Goal: Obtain resource: Obtain resource

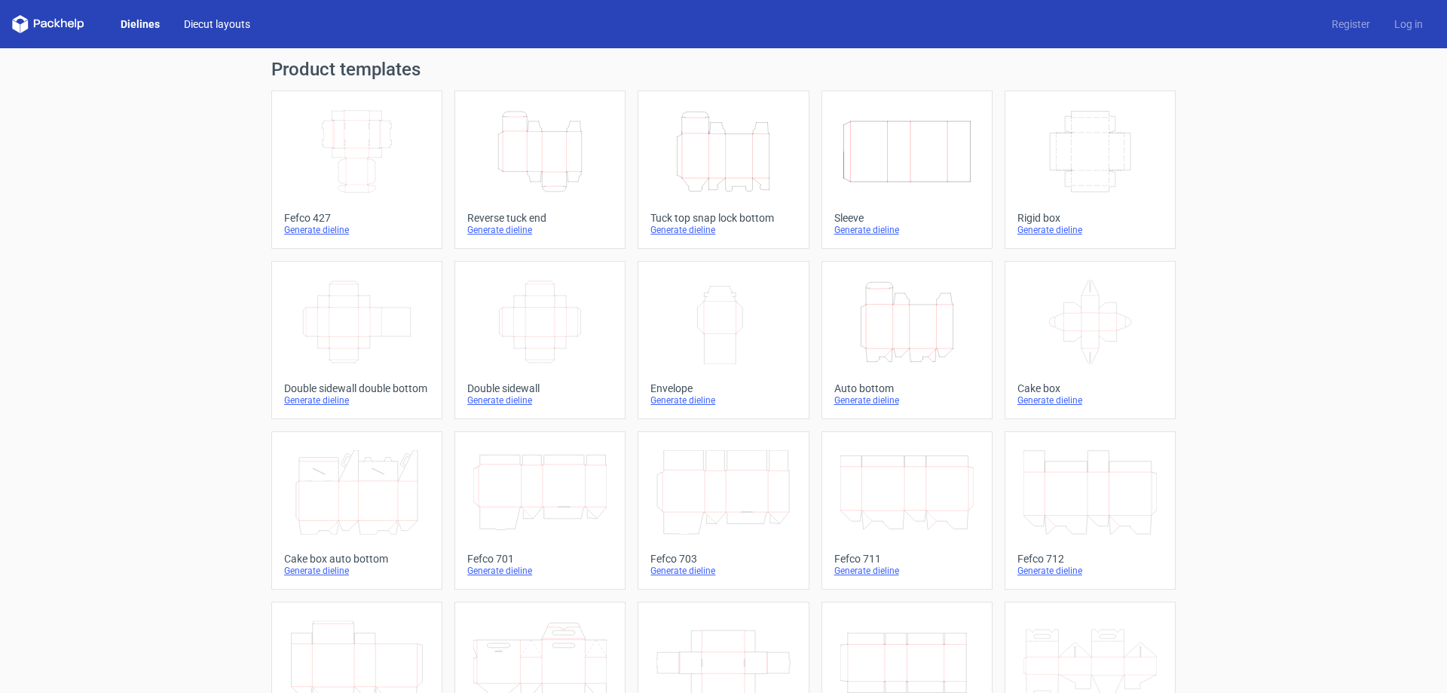
click at [208, 25] on link "Diecut layouts" at bounding box center [217, 24] width 90 height 15
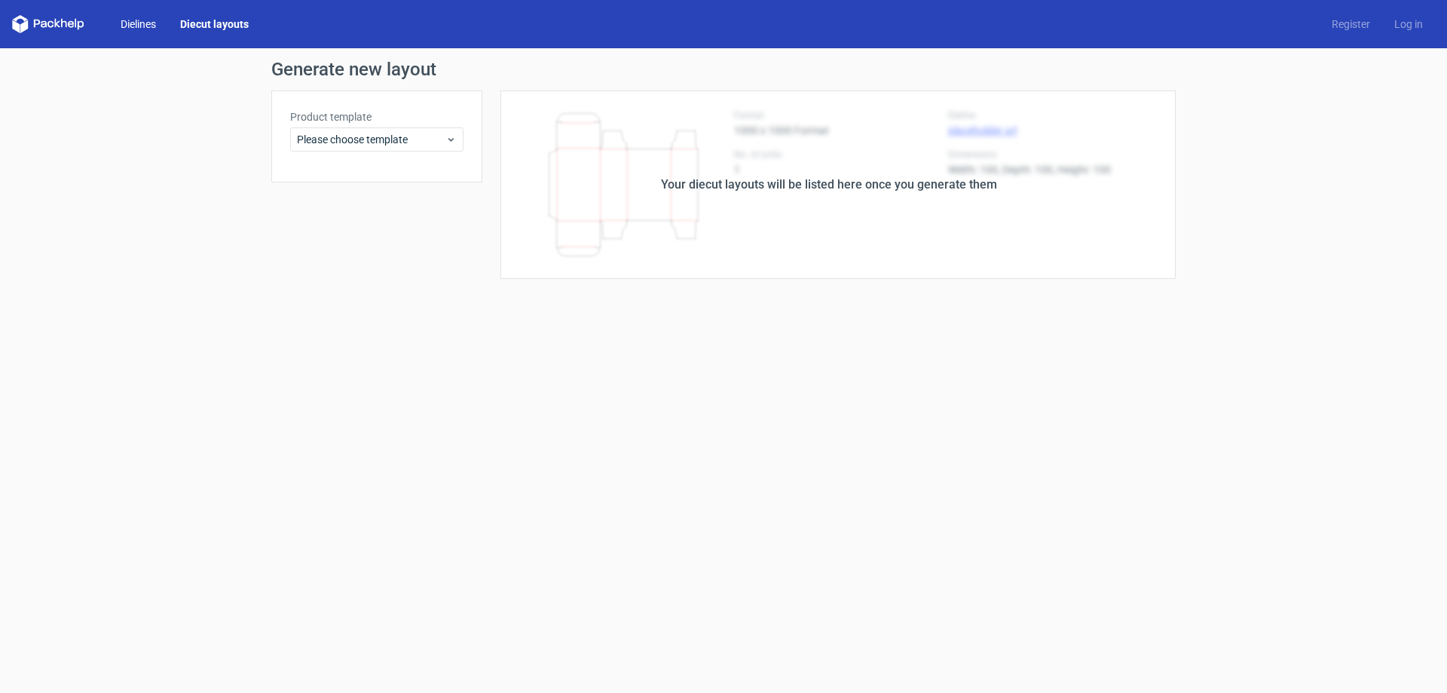
click at [146, 26] on link "Dielines" at bounding box center [139, 24] width 60 height 15
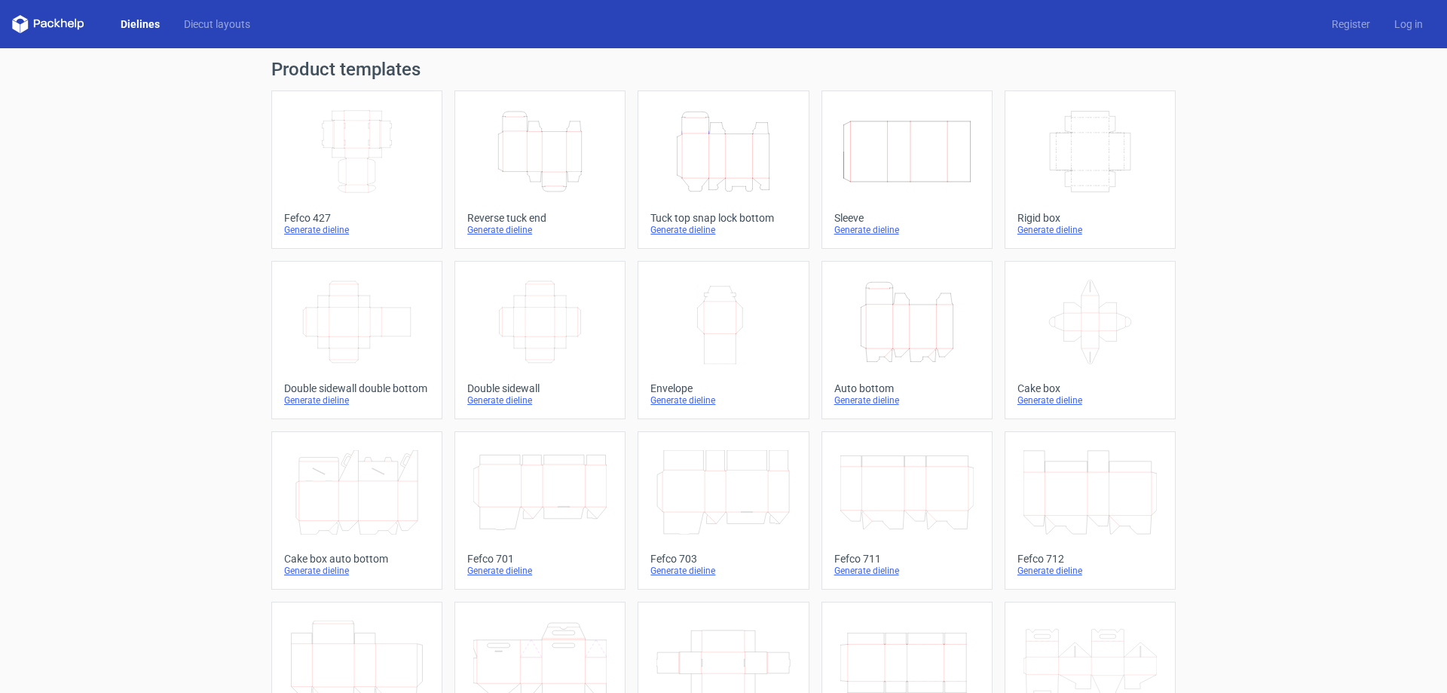
click at [376, 141] on icon "Width Depth Height" at bounding box center [356, 151] width 133 height 84
click at [304, 232] on div "Generate dieline" at bounding box center [356, 230] width 145 height 12
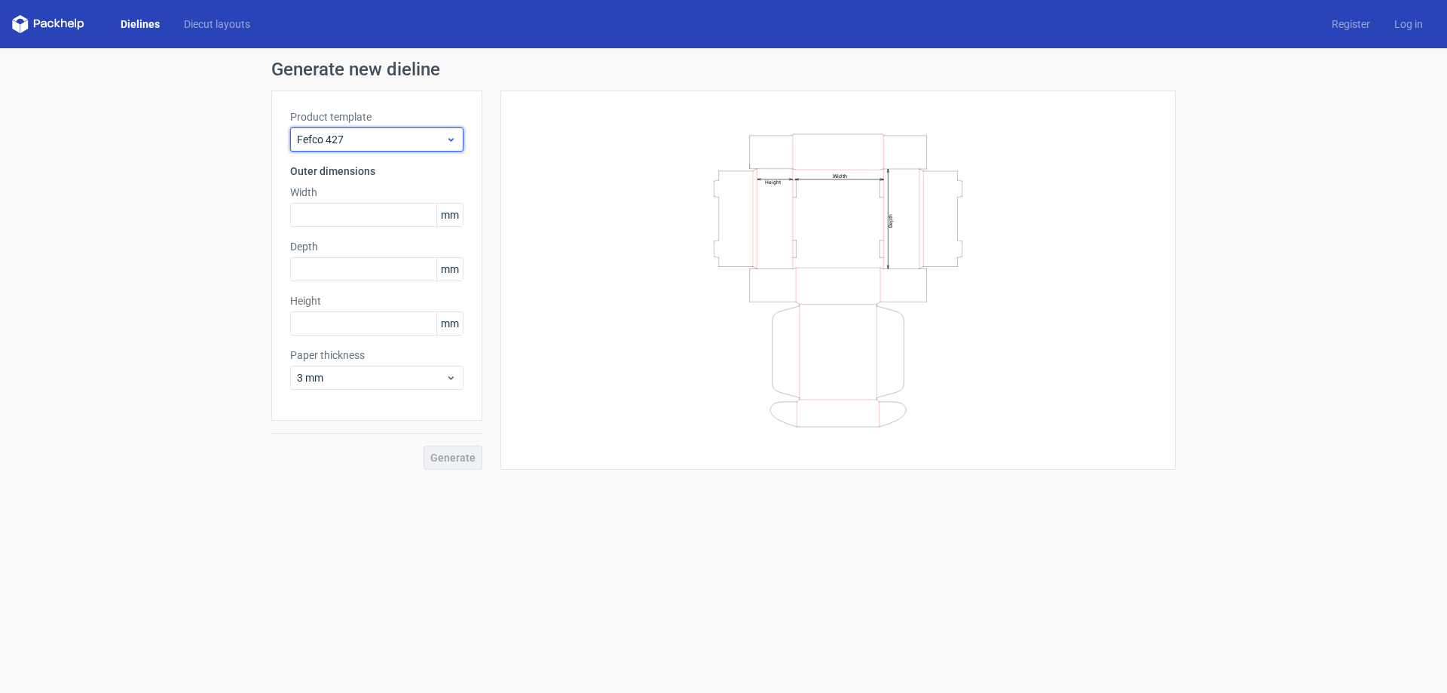
click at [456, 137] on icon at bounding box center [450, 139] width 11 height 12
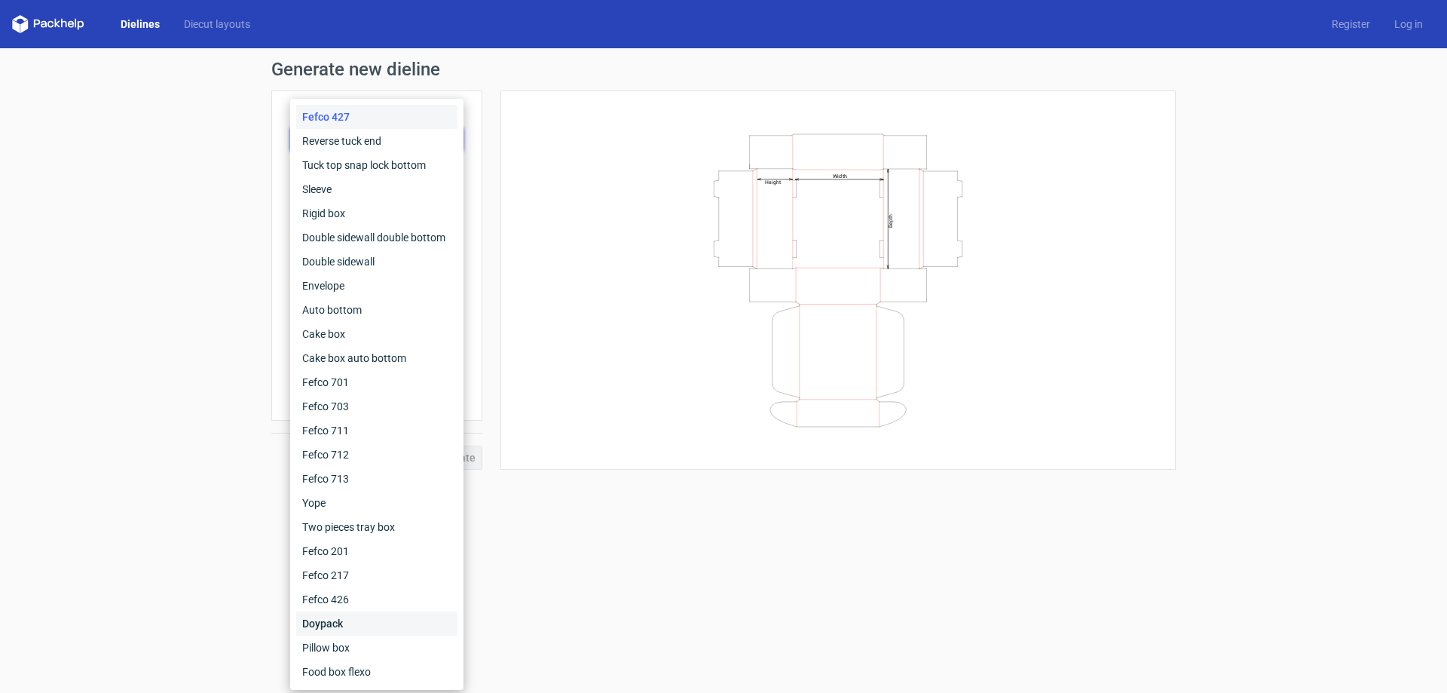
click at [332, 622] on div "Doypack" at bounding box center [376, 623] width 161 height 24
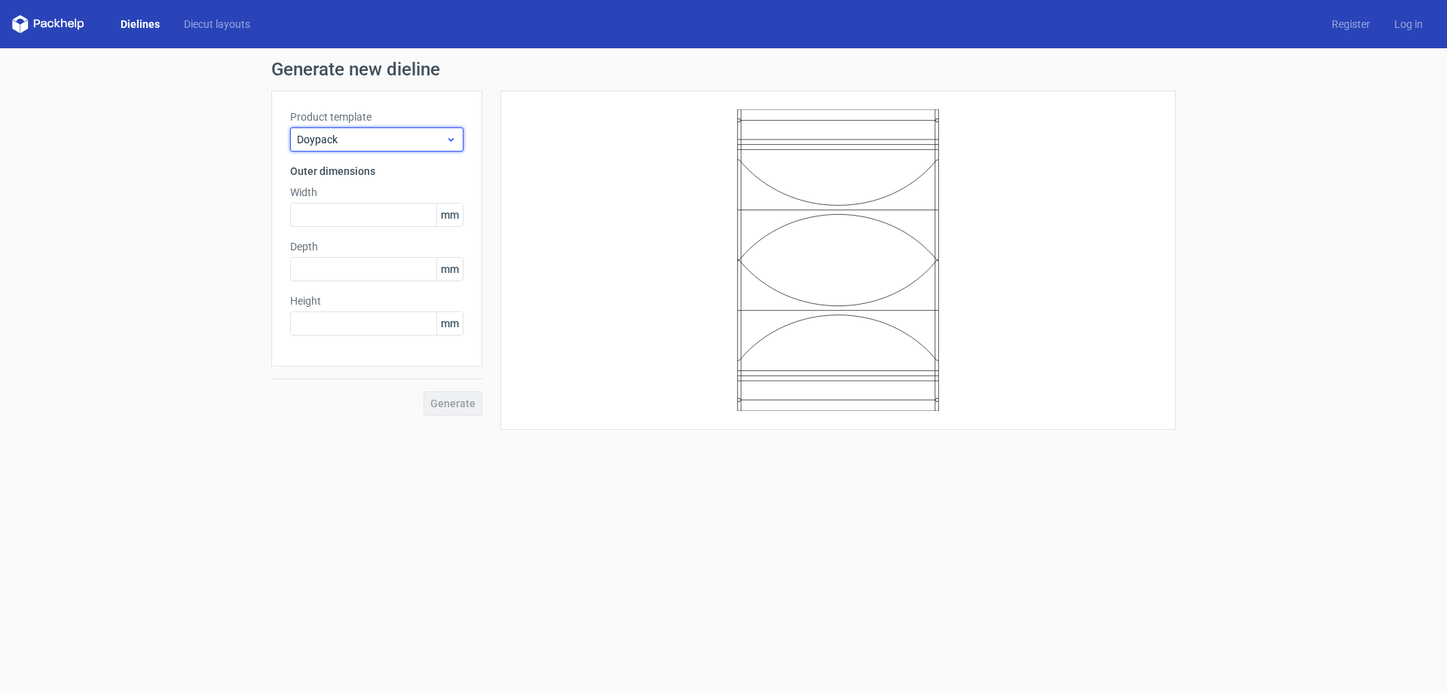
click at [454, 141] on icon at bounding box center [450, 139] width 11 height 12
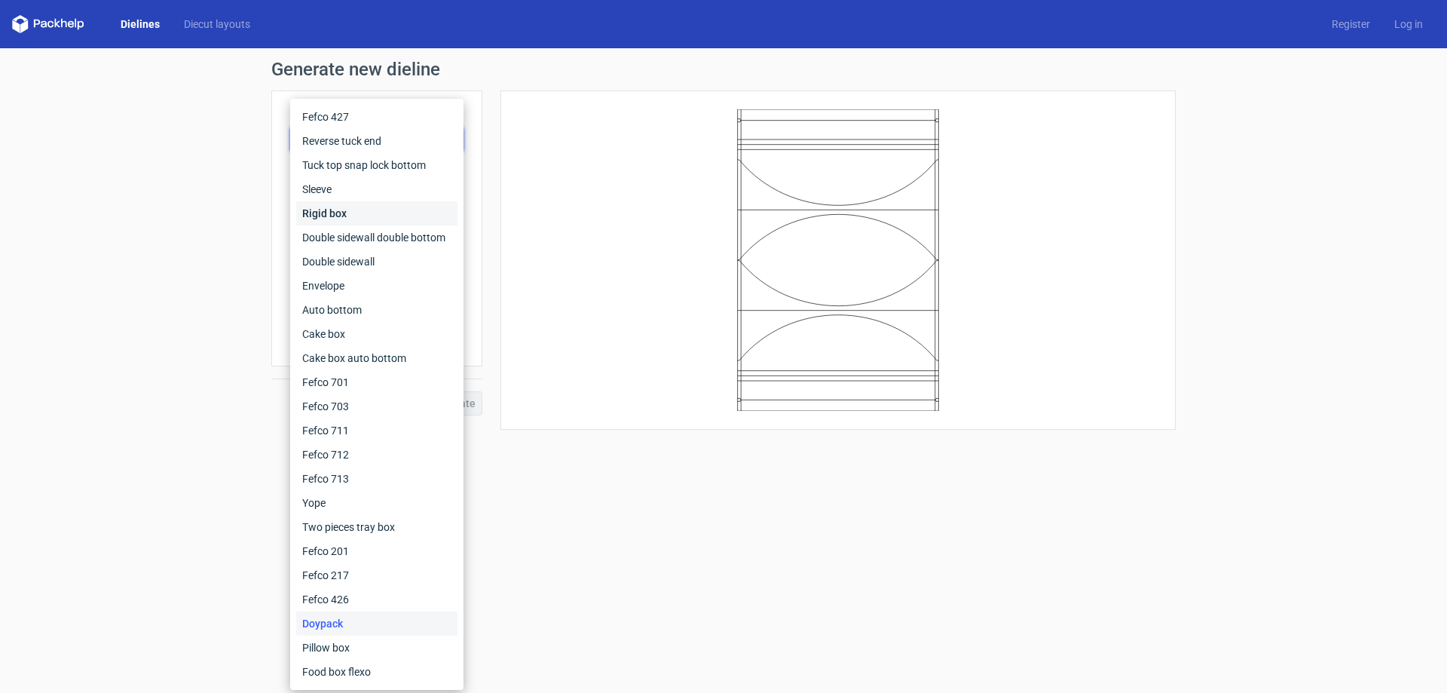
click at [355, 218] on div "Rigid box" at bounding box center [376, 213] width 161 height 24
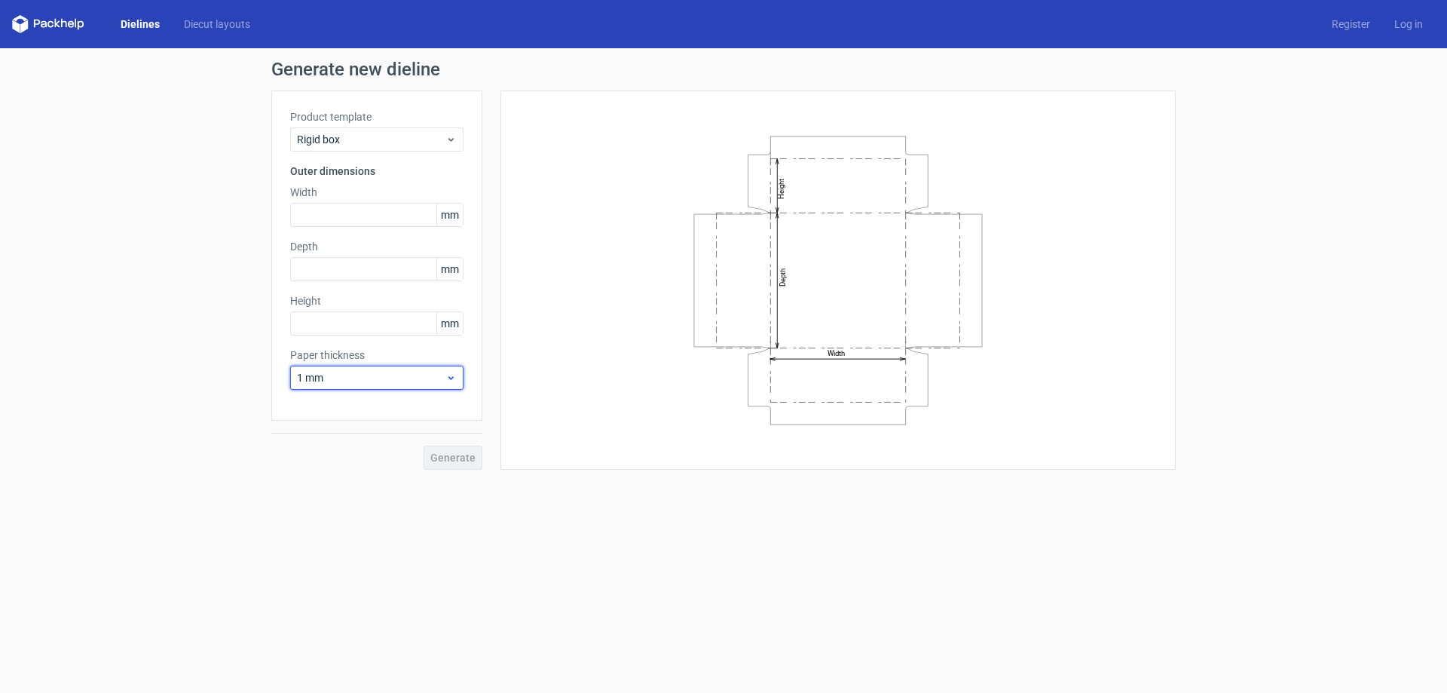
click at [455, 375] on icon at bounding box center [450, 378] width 11 height 12
click at [455, 374] on icon at bounding box center [450, 378] width 11 height 12
click at [450, 137] on icon at bounding box center [450, 139] width 11 height 12
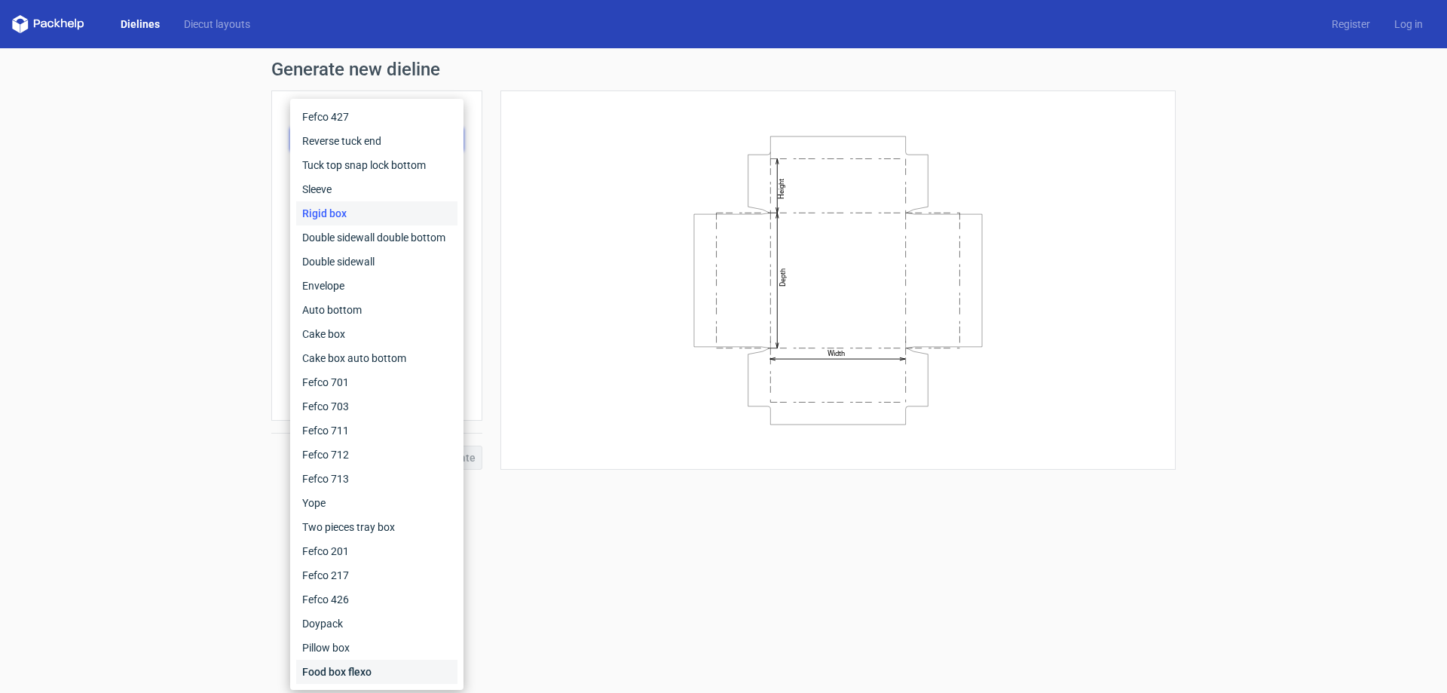
click at [369, 674] on div "Food box flexo" at bounding box center [376, 671] width 161 height 24
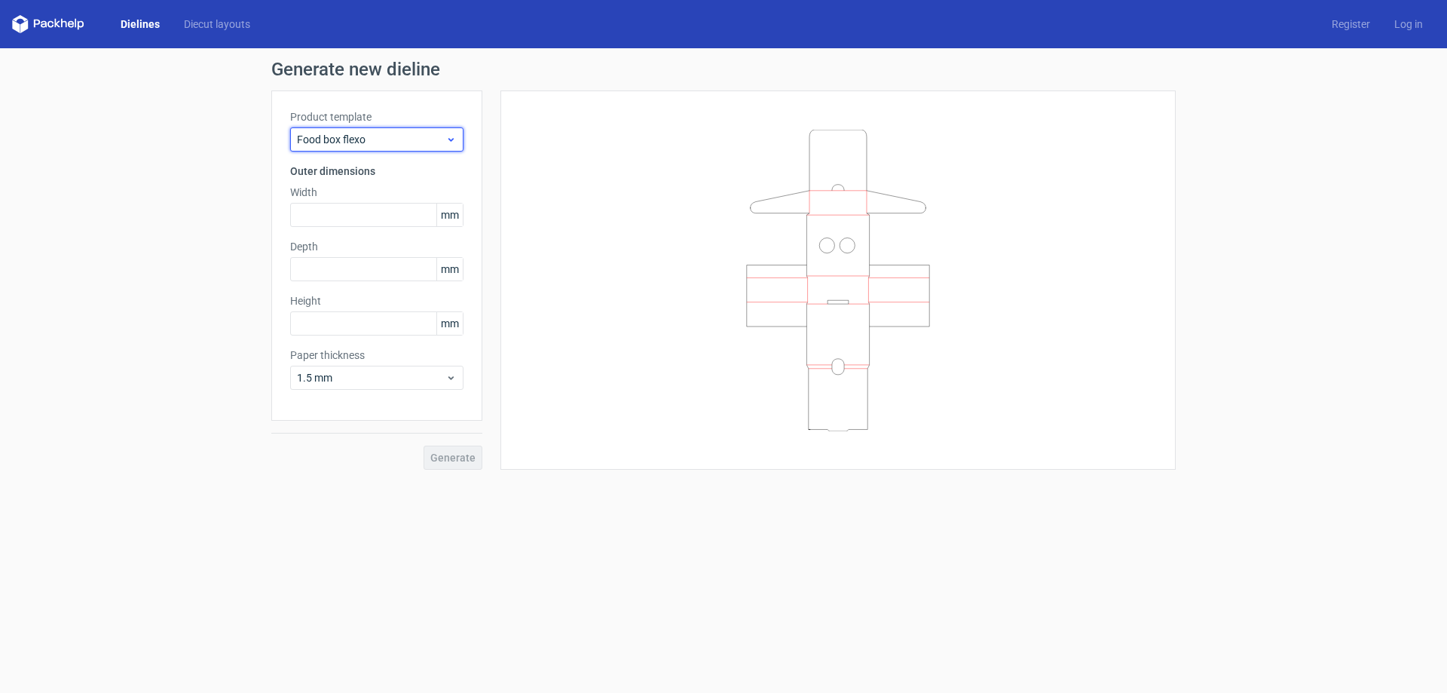
click at [451, 140] on use at bounding box center [450, 140] width 5 height 4
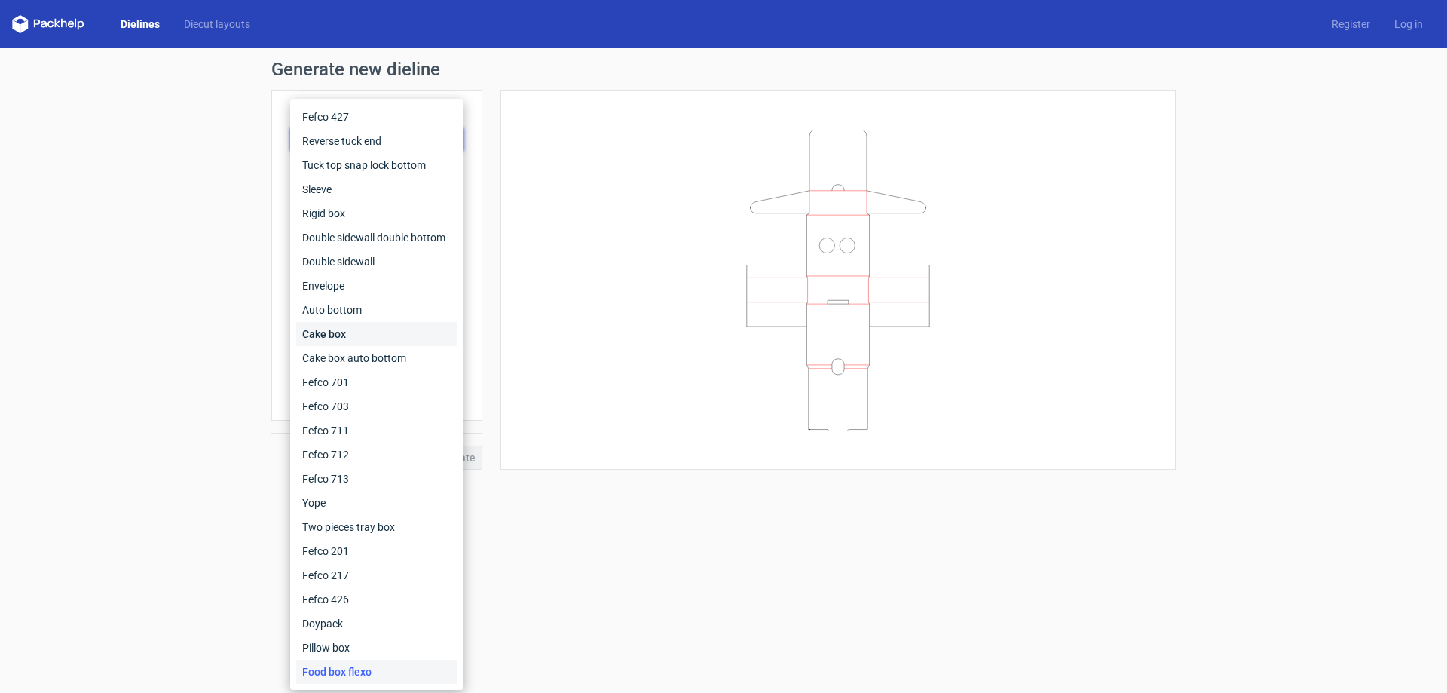
click at [347, 341] on div "Cake box" at bounding box center [376, 334] width 161 height 24
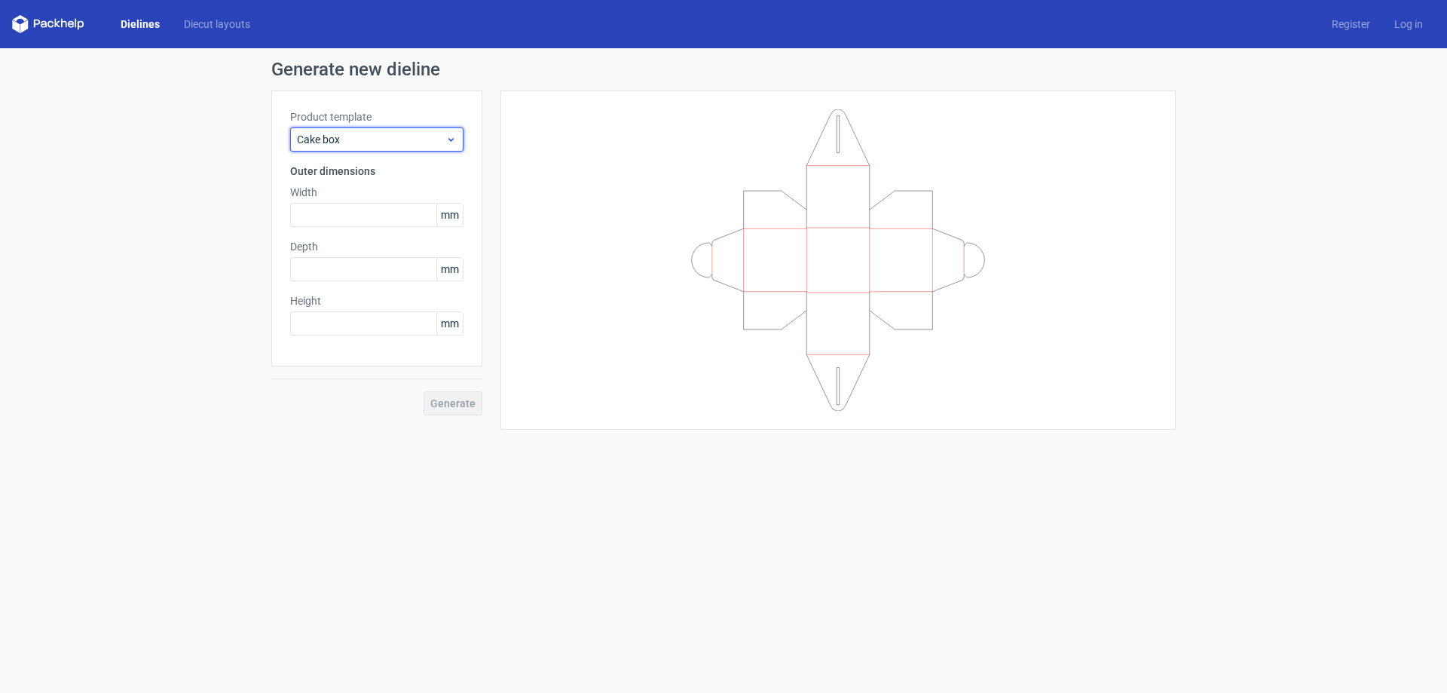
click at [456, 139] on icon at bounding box center [450, 139] width 11 height 12
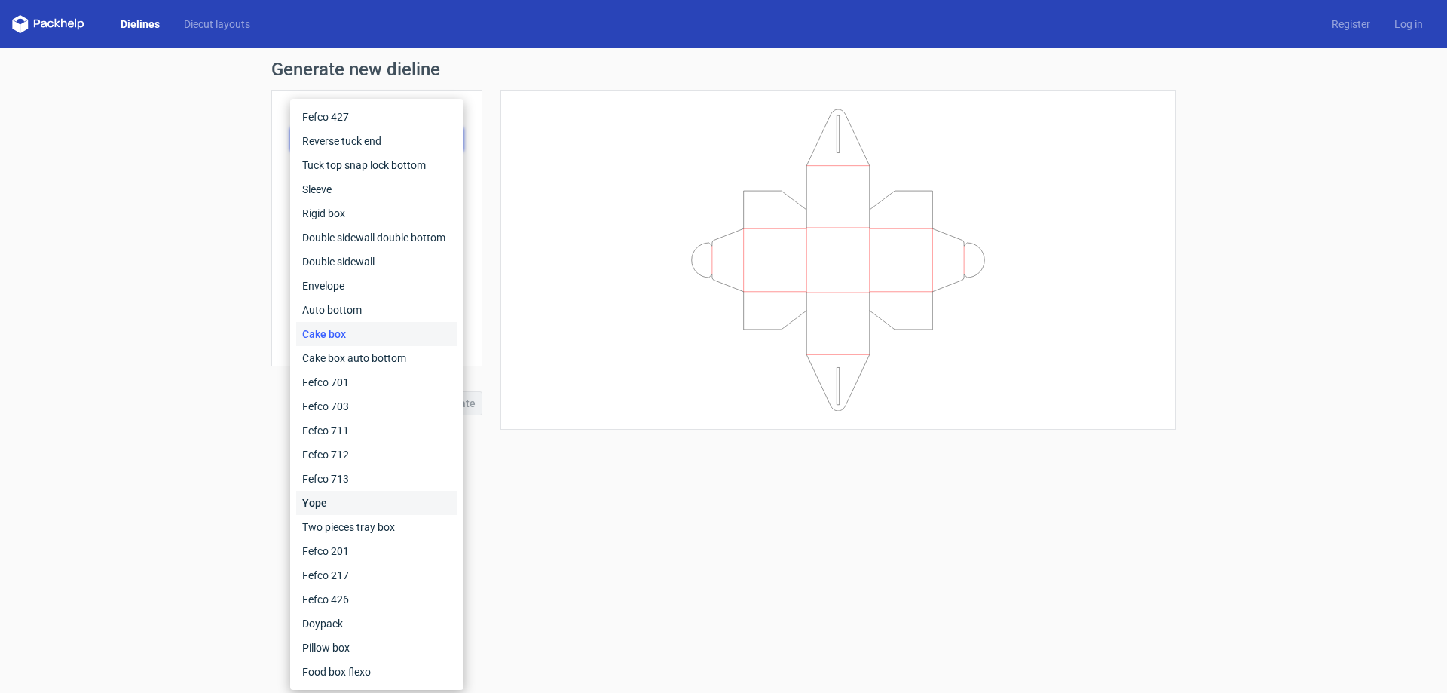
click at [362, 498] on div "Yope" at bounding box center [376, 503] width 161 height 24
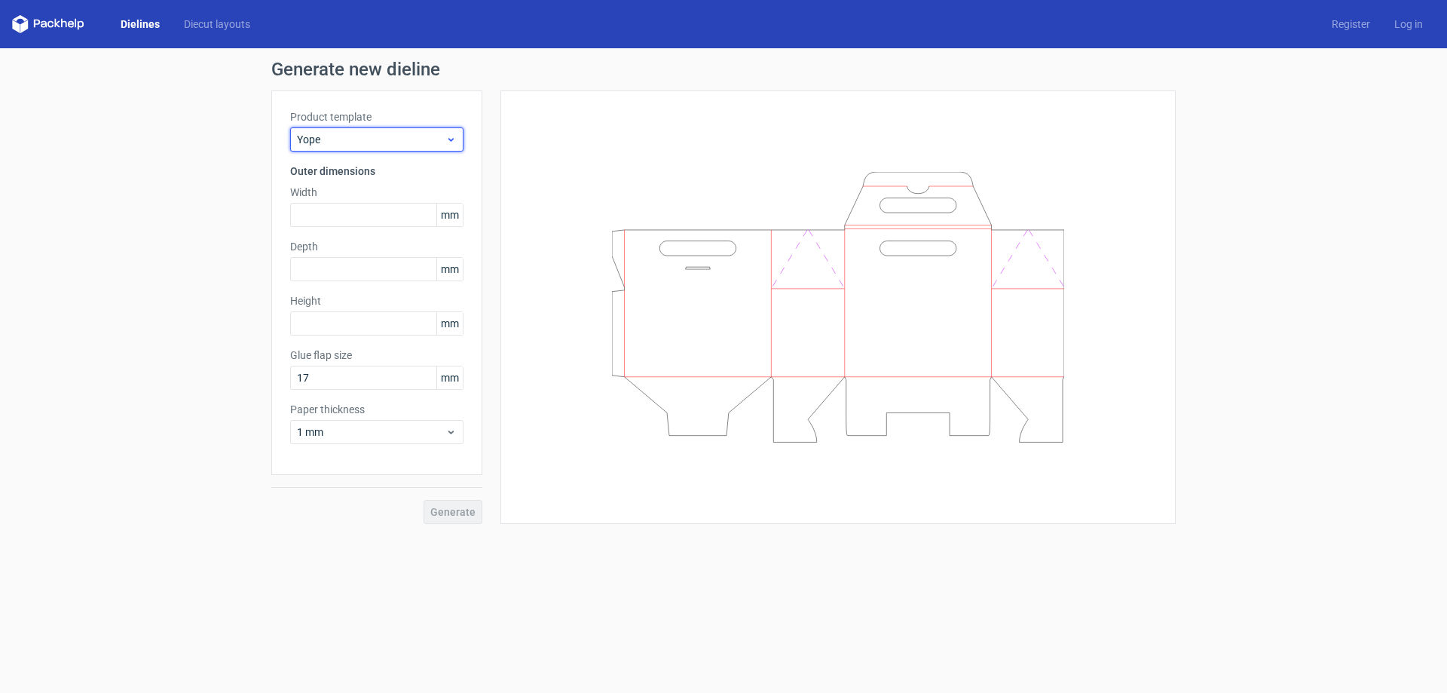
click at [452, 133] on div "Yope" at bounding box center [376, 139] width 173 height 24
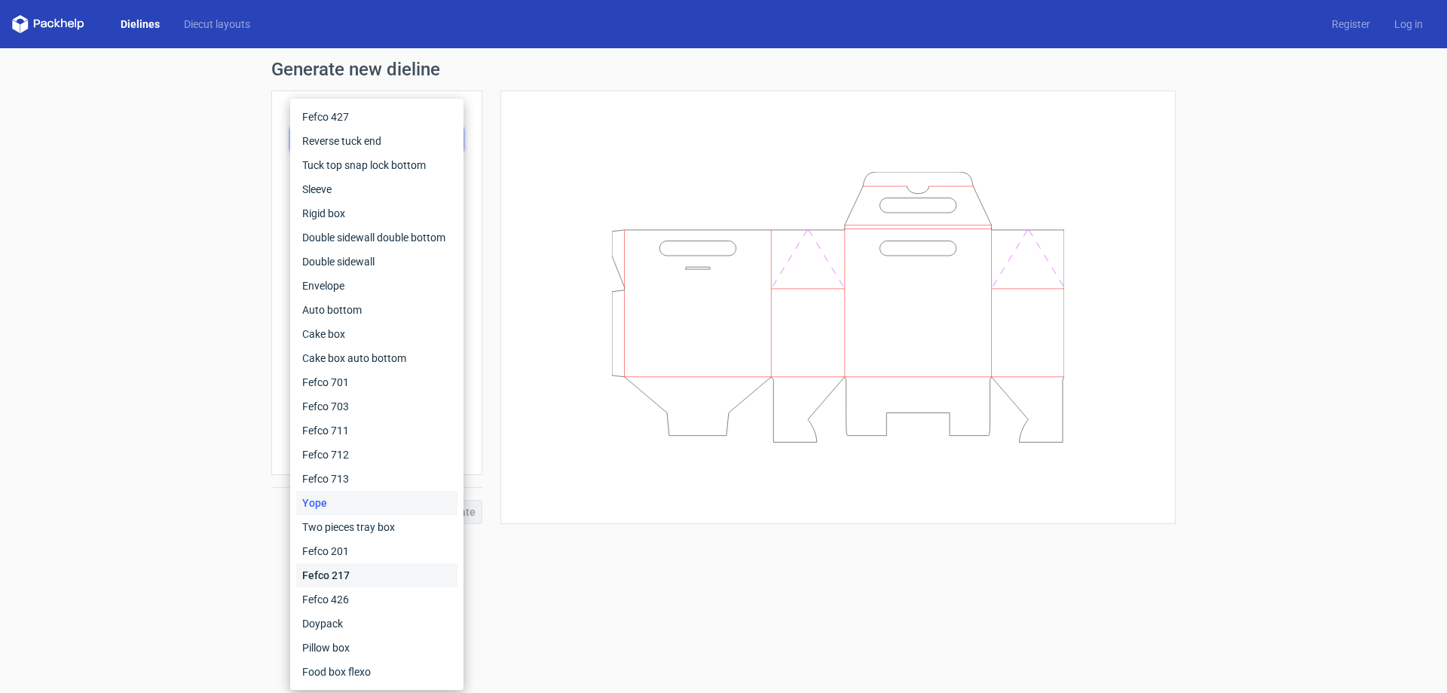
click at [347, 570] on div "Fefco 217" at bounding box center [376, 575] width 161 height 24
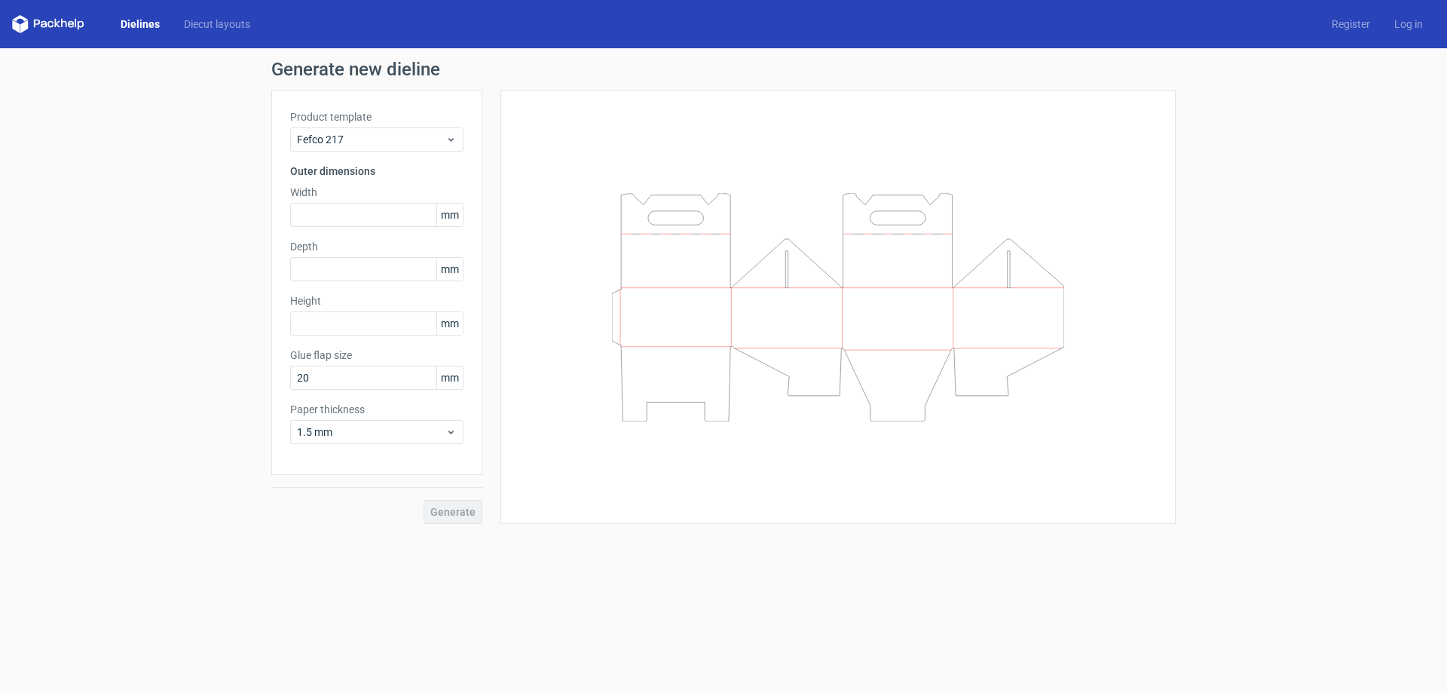
click at [452, 515] on div "Generate" at bounding box center [376, 499] width 211 height 49
click at [420, 217] on input "text" at bounding box center [376, 215] width 173 height 24
click at [143, 26] on link "Dielines" at bounding box center [140, 24] width 63 height 15
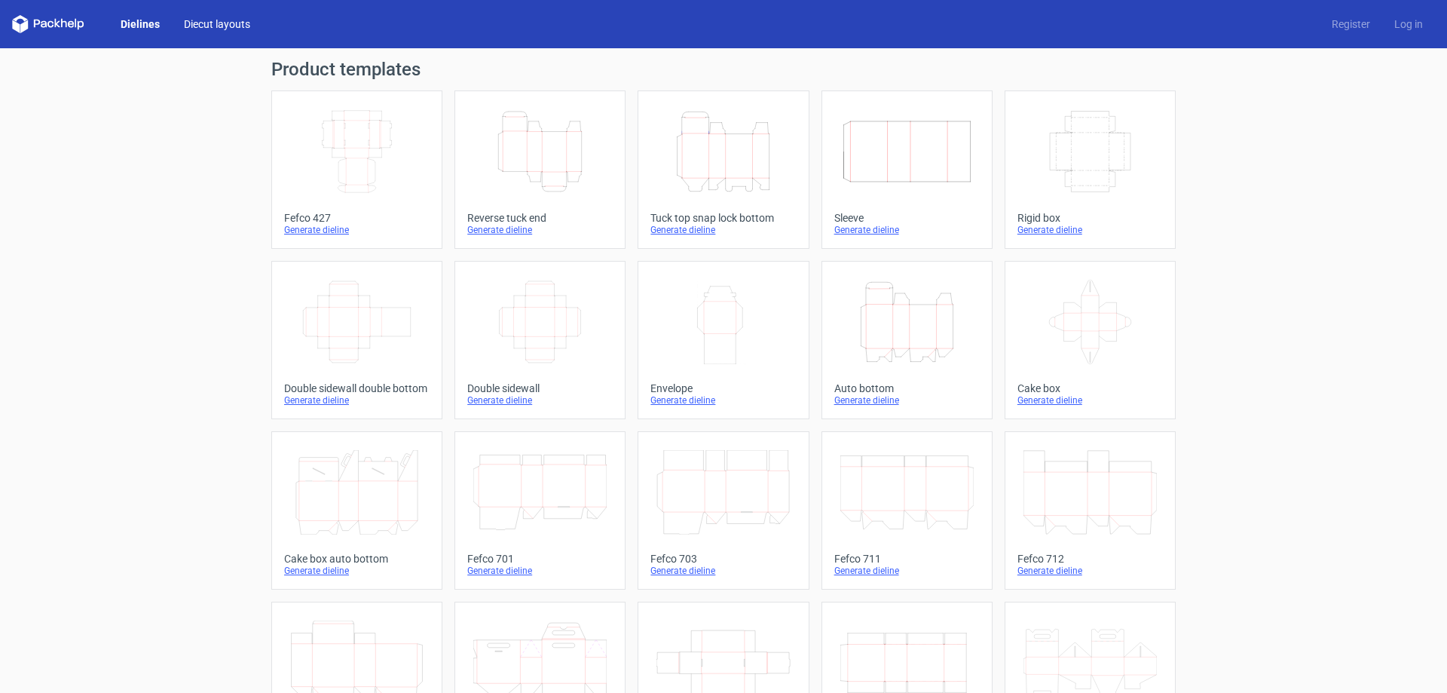
click at [220, 24] on link "Diecut layouts" at bounding box center [217, 24] width 90 height 15
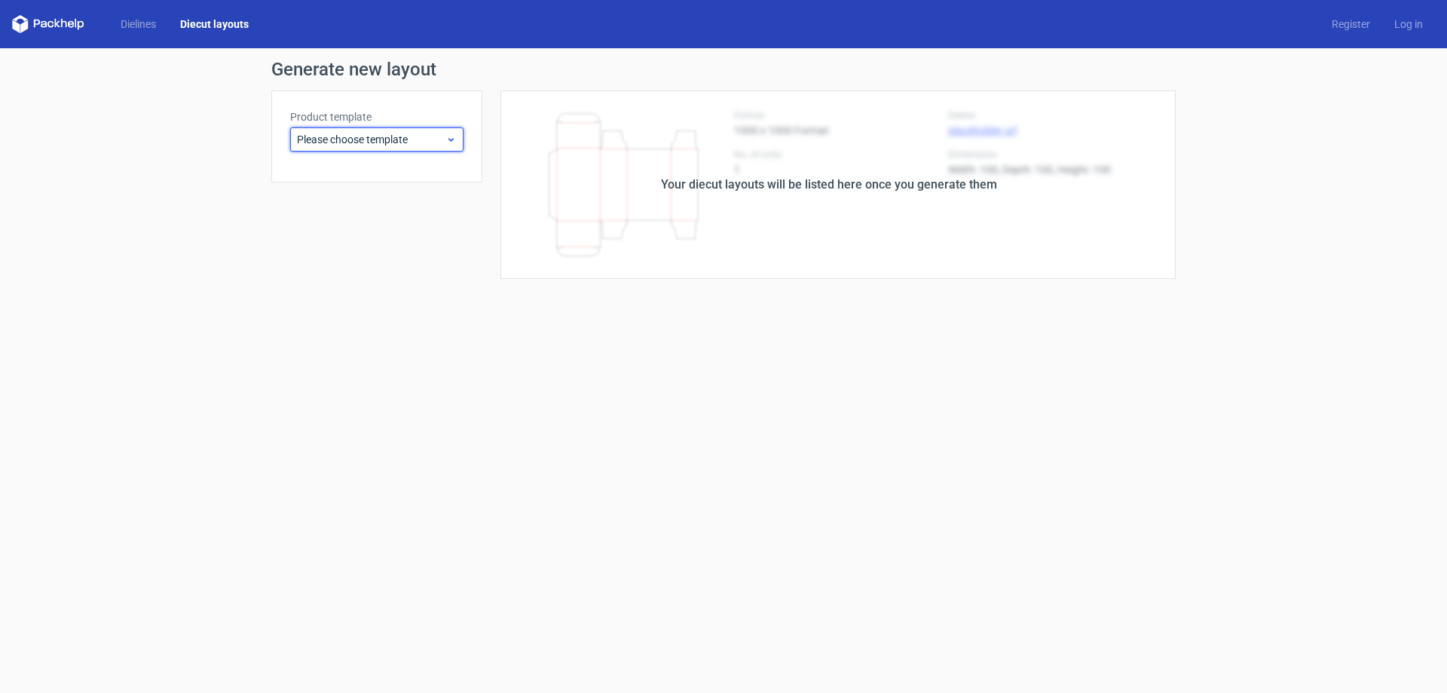
click at [453, 139] on use at bounding box center [450, 140] width 5 height 4
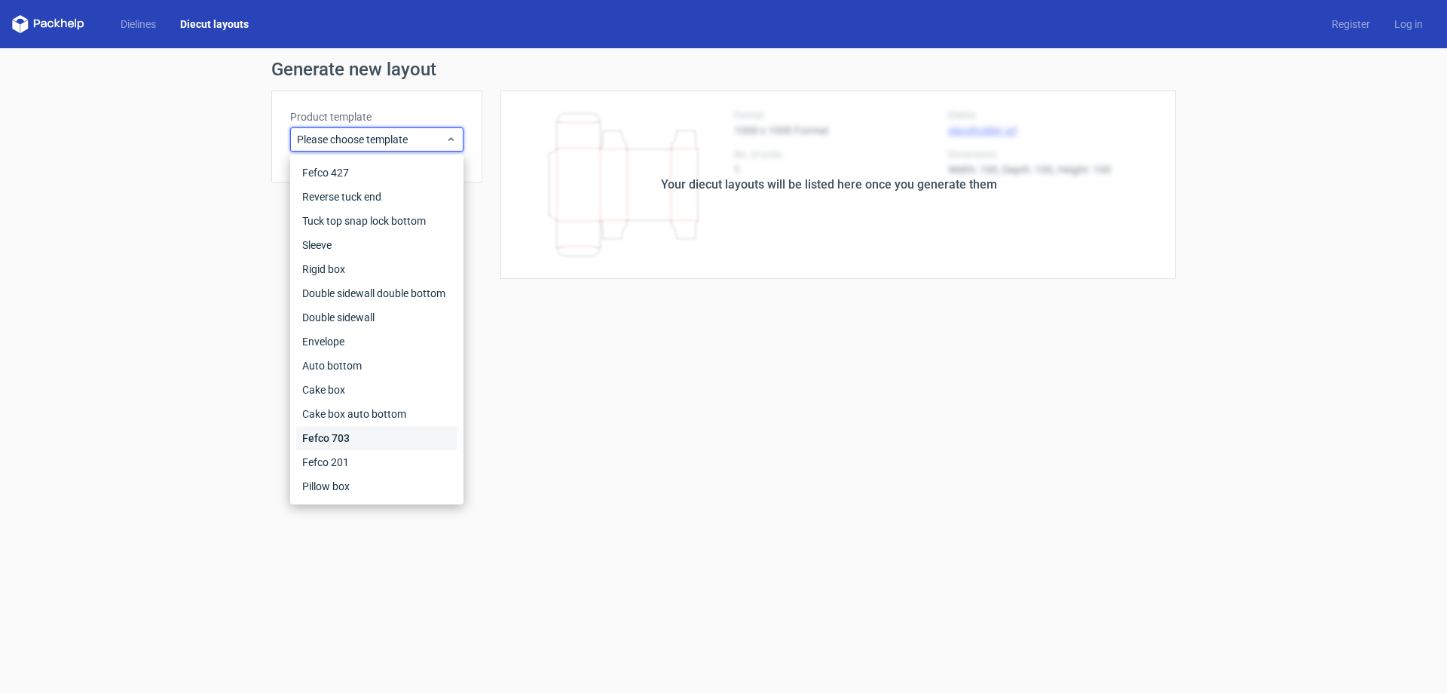
click at [338, 439] on div "Fefco 703" at bounding box center [376, 438] width 161 height 24
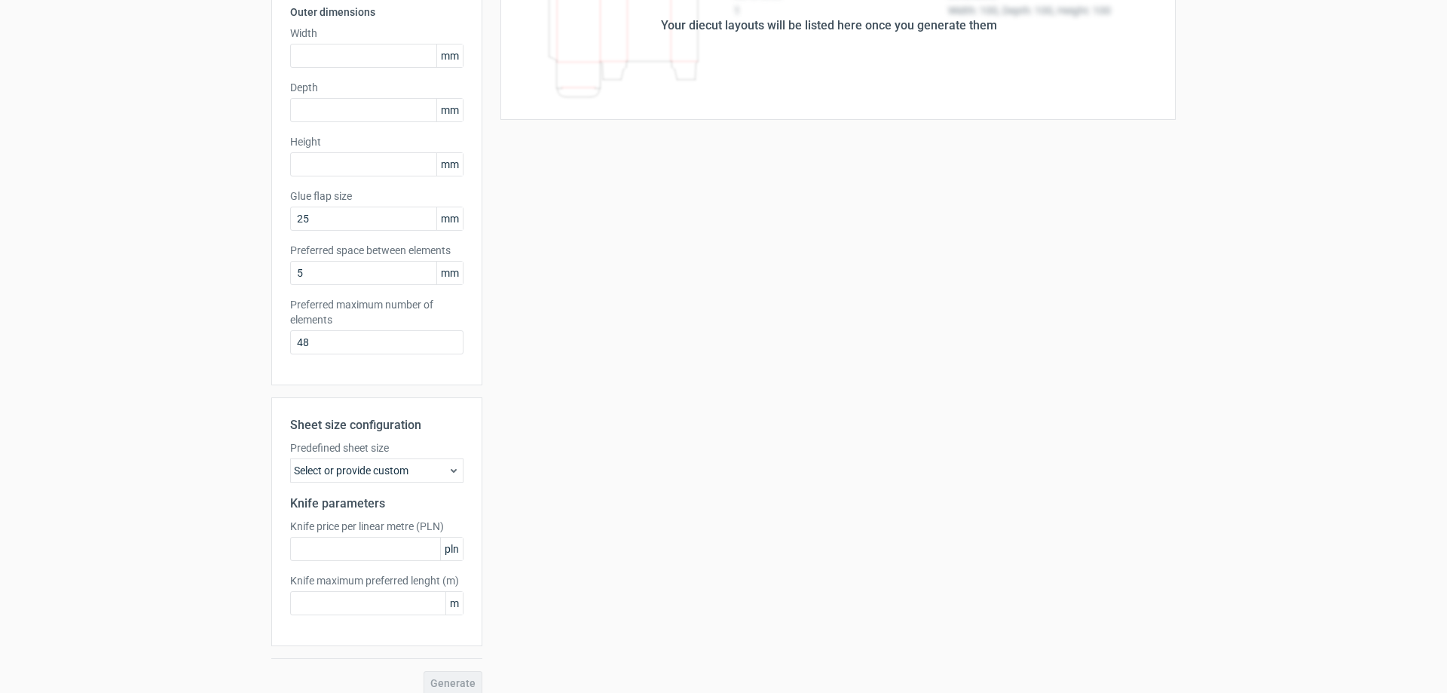
scroll to position [173, 0]
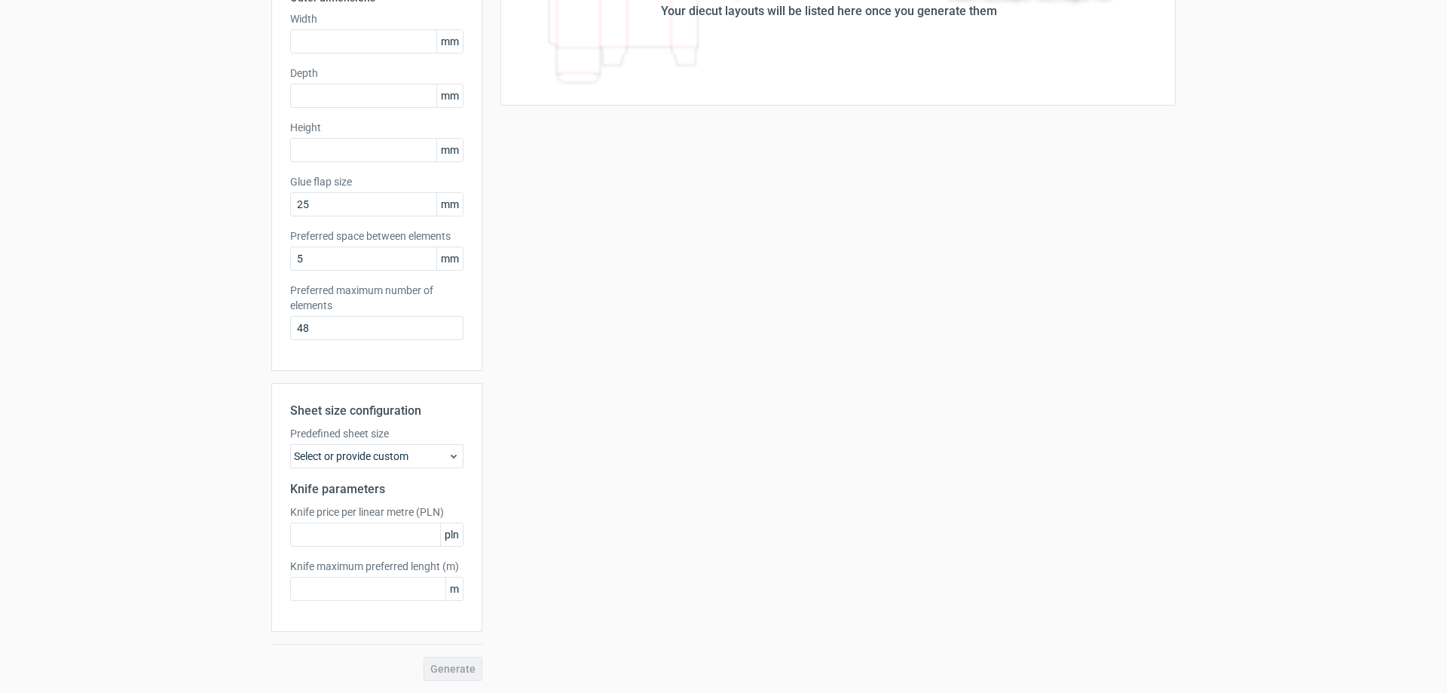
click at [448, 454] on icon at bounding box center [454, 456] width 12 height 12
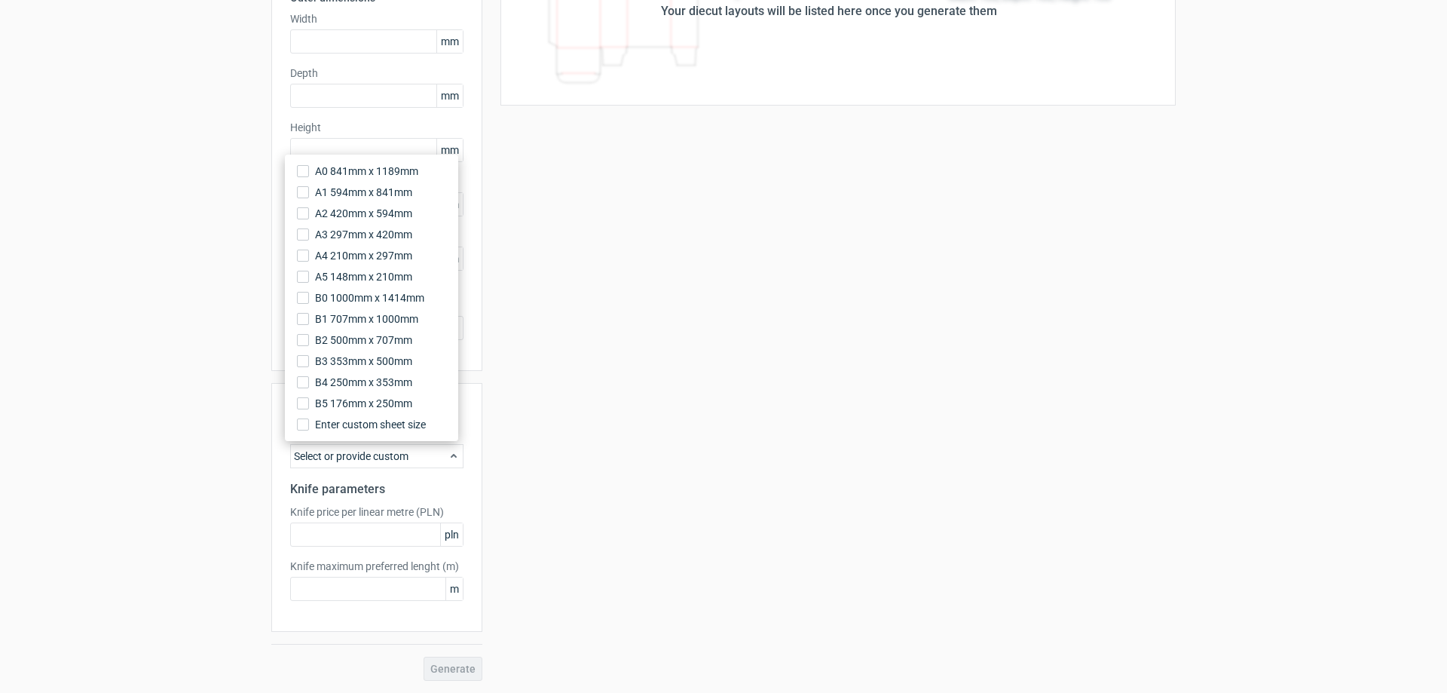
click at [546, 481] on div "Your diecut layouts will be listed here once you generate them Height Depth Wid…" at bounding box center [828, 298] width 693 height 763
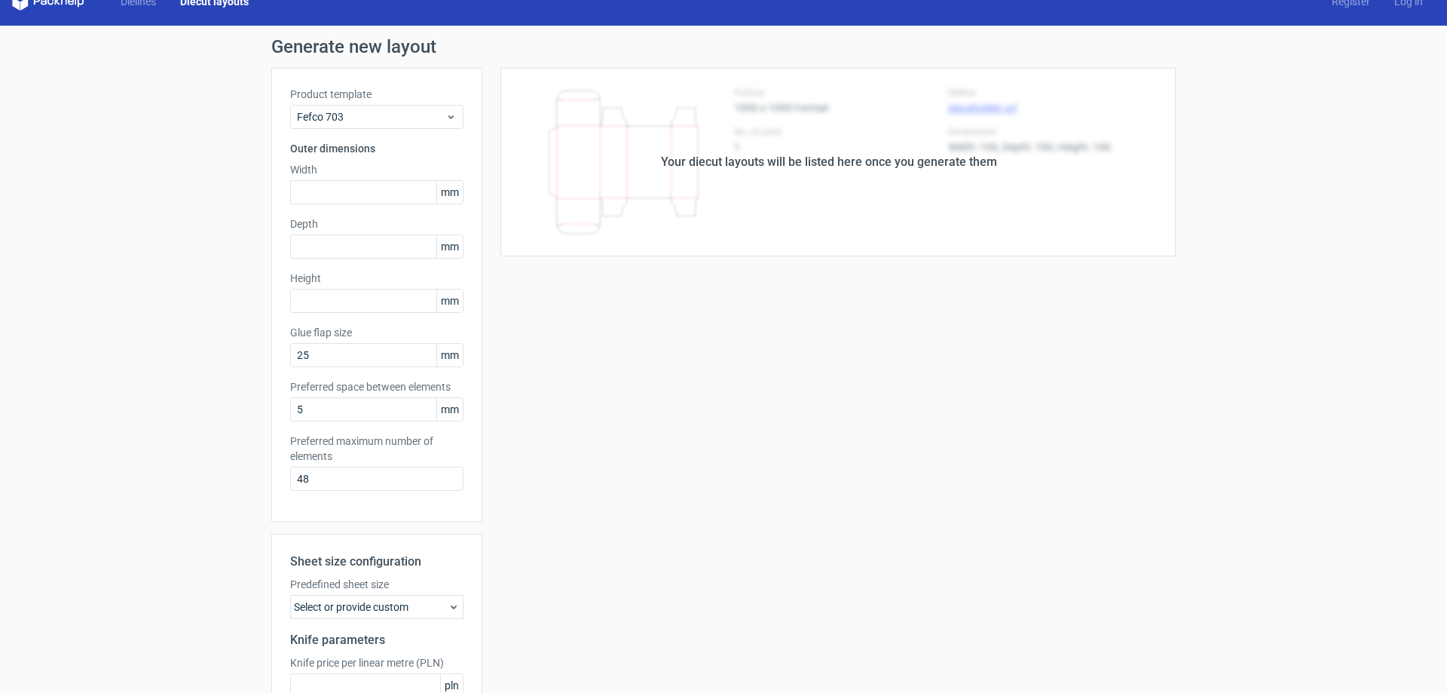
scroll to position [0, 0]
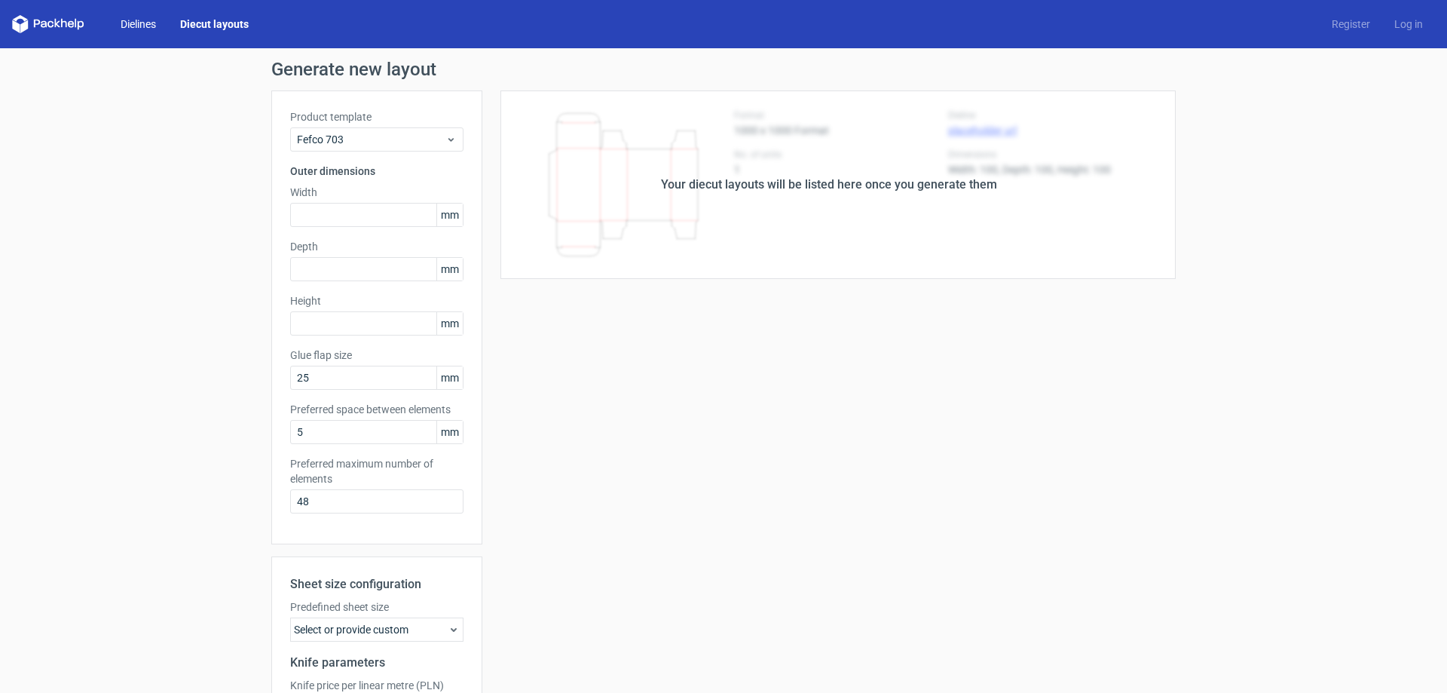
click at [150, 24] on link "Dielines" at bounding box center [139, 24] width 60 height 15
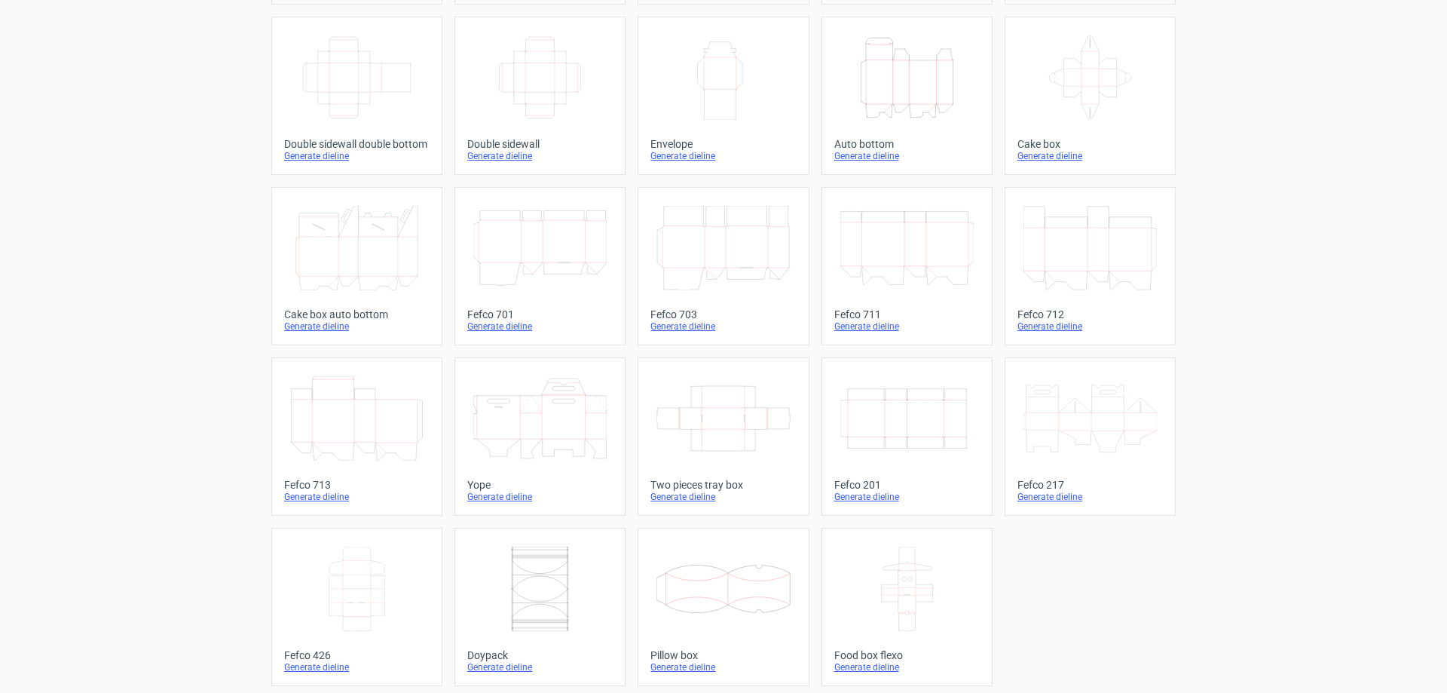
scroll to position [249, 0]
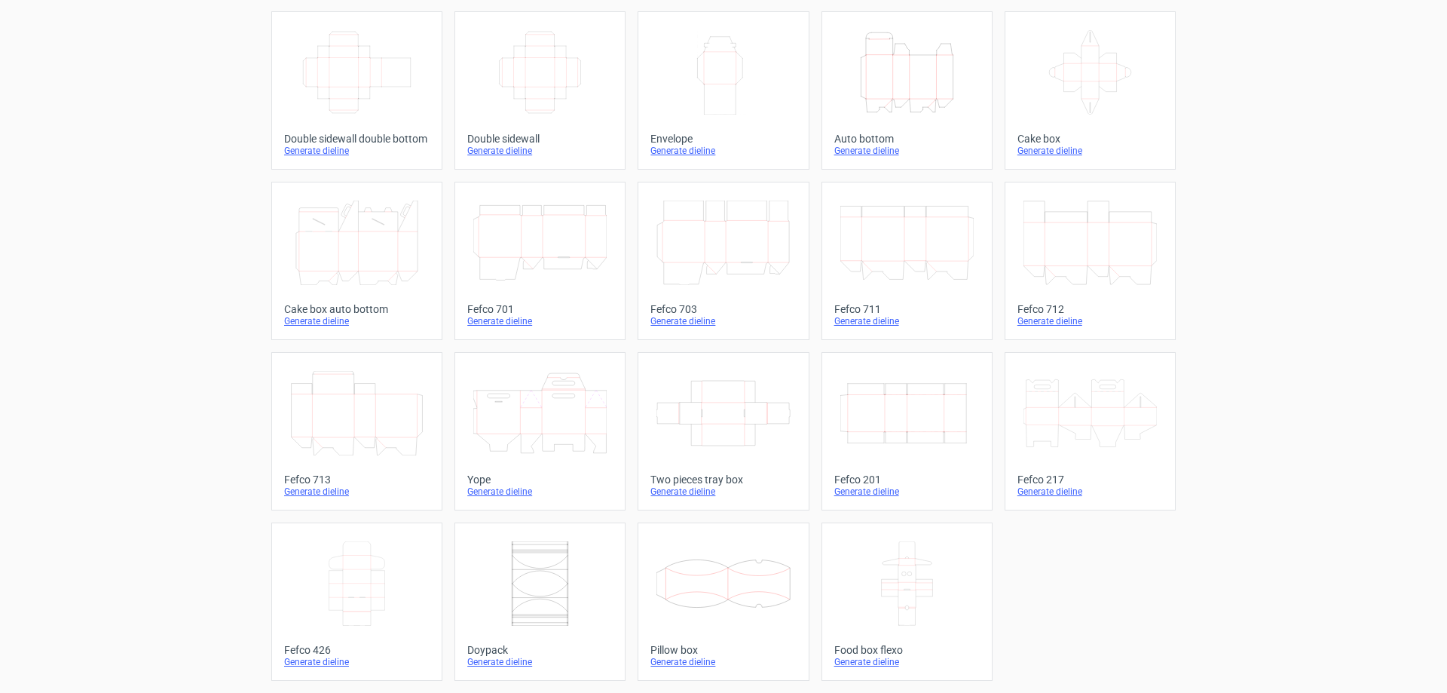
click at [838, 480] on div "Fefco 201" at bounding box center [906, 479] width 145 height 12
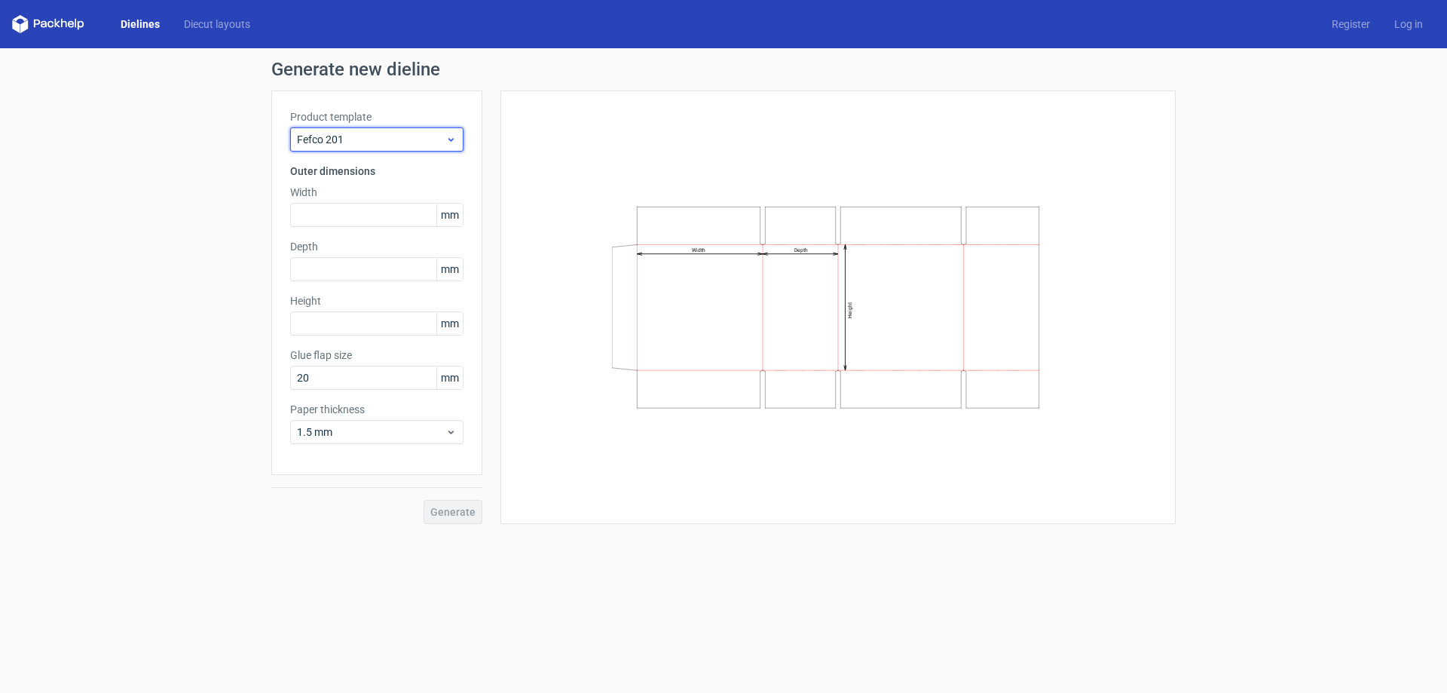
click at [443, 141] on span "Fefco 201" at bounding box center [371, 139] width 148 height 15
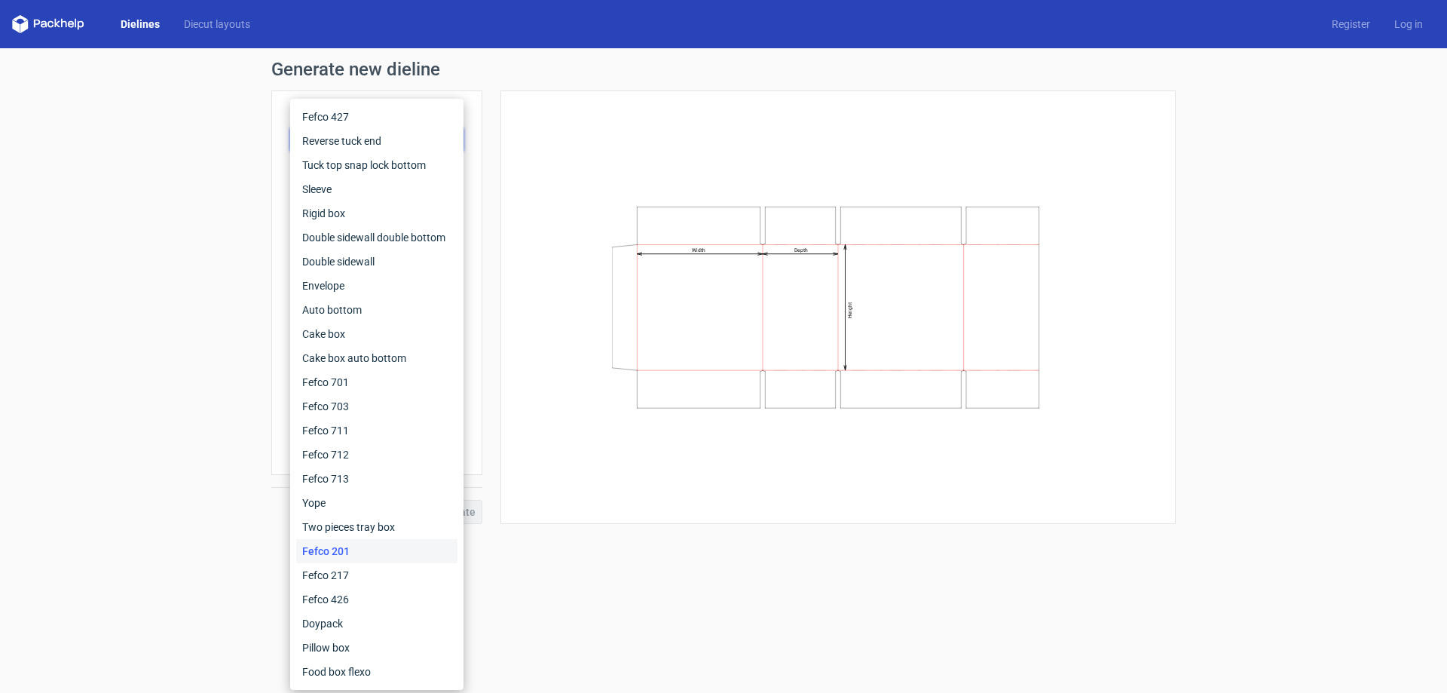
click at [139, 23] on link "Dielines" at bounding box center [140, 24] width 63 height 15
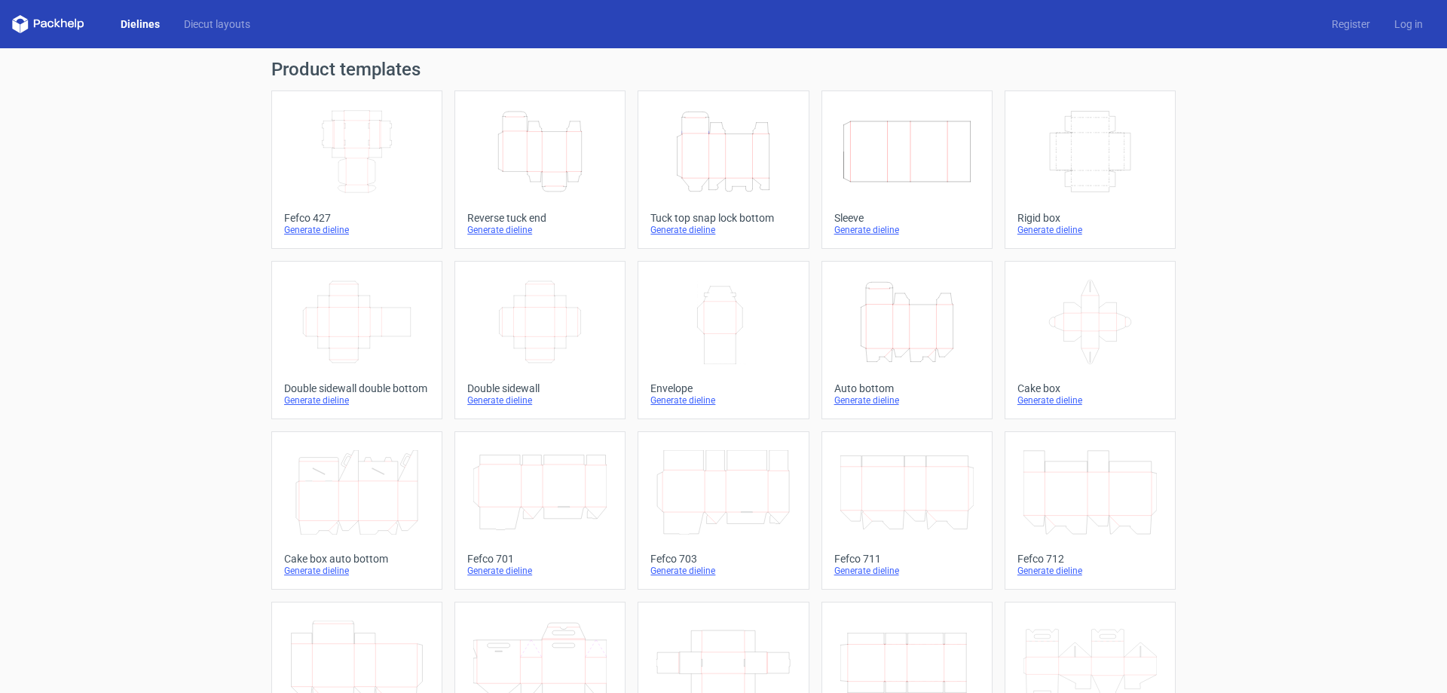
click at [327, 115] on icon "Width Depth Height" at bounding box center [356, 151] width 133 height 84
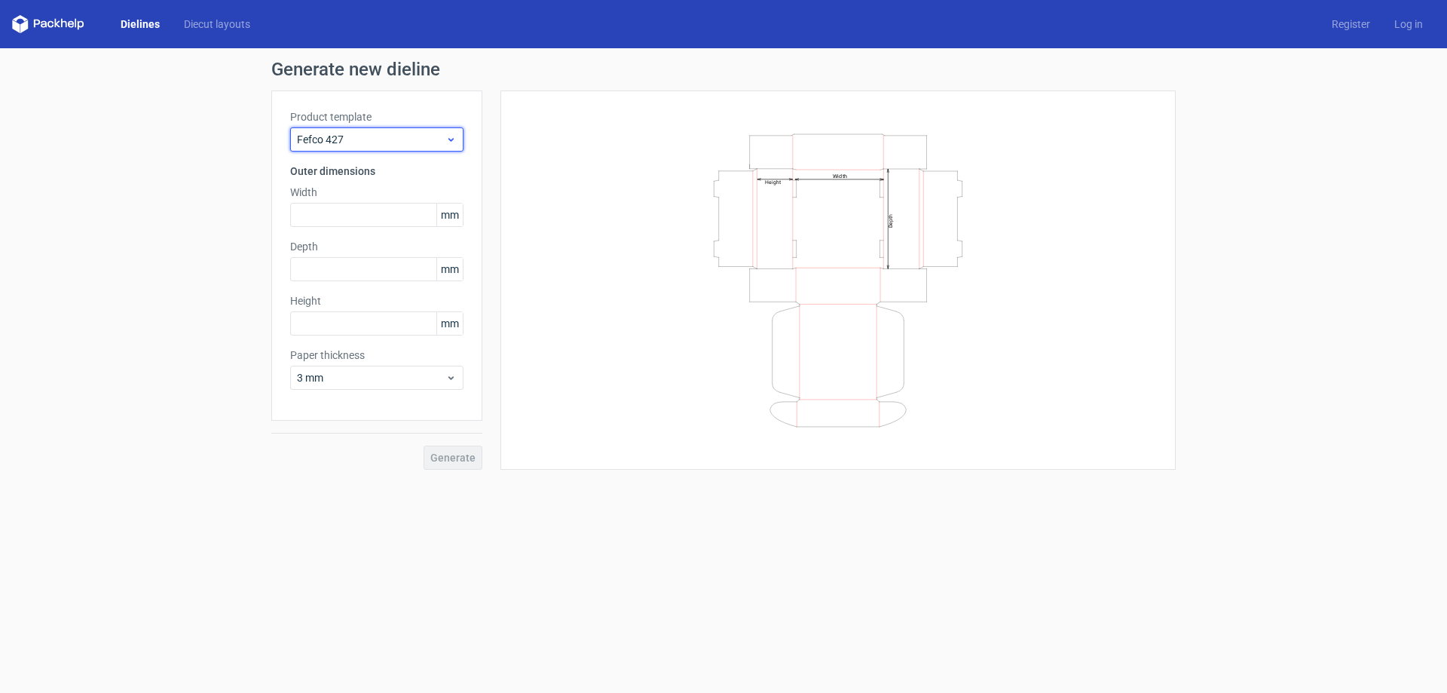
click at [455, 139] on icon at bounding box center [450, 139] width 11 height 12
